Goal: Information Seeking & Learning: Learn about a topic

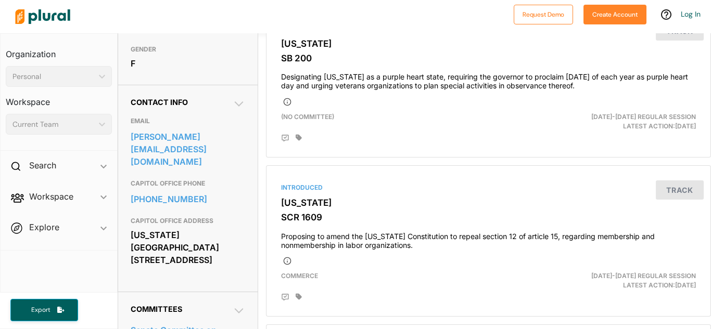
scroll to position [274, 0]
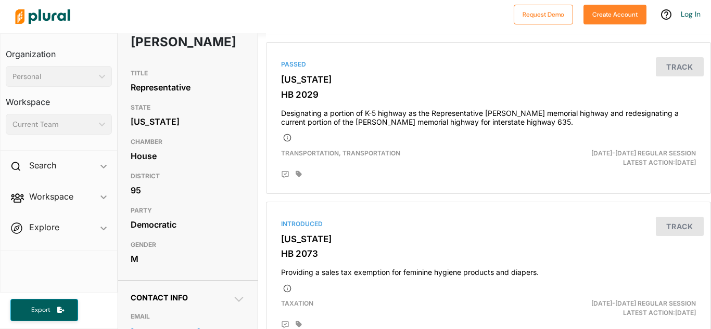
scroll to position [164, 0]
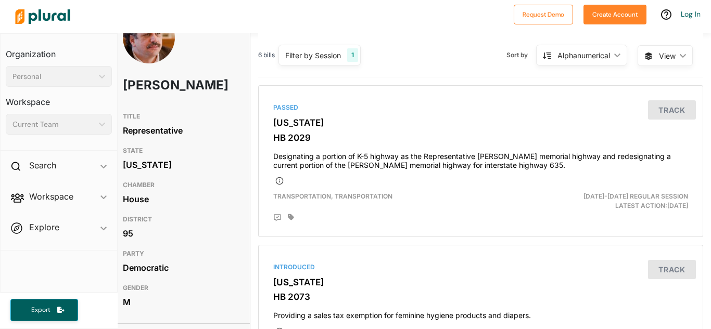
scroll to position [0, 8]
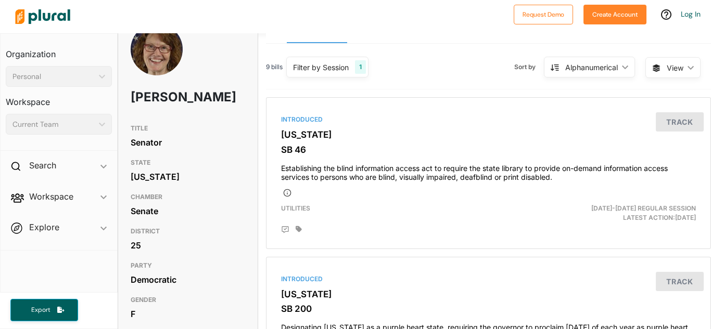
scroll to position [289, 0]
